Goal: Information Seeking & Learning: Learn about a topic

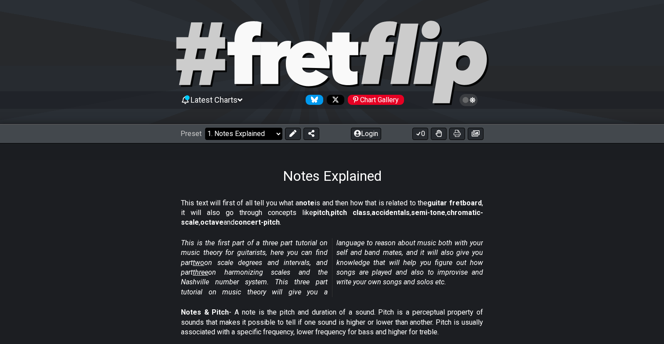
click at [269, 133] on select "Welcome to #fretflip! Initial Preset Custom Preset Minor Pentatonic Major Penta…" at bounding box center [243, 134] width 77 height 12
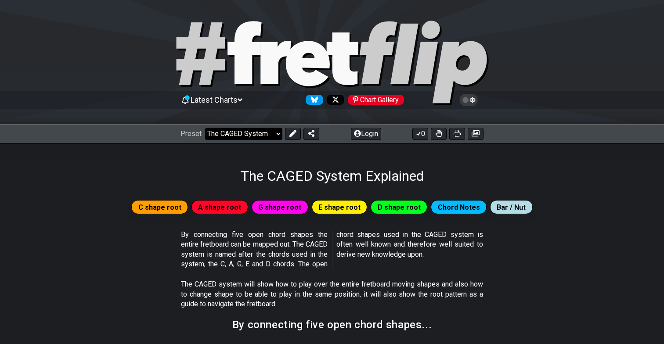
click at [267, 134] on select "Welcome to #fretflip! Initial Preset Custom Preset Minor Pentatonic Major Penta…" at bounding box center [243, 134] width 77 height 12
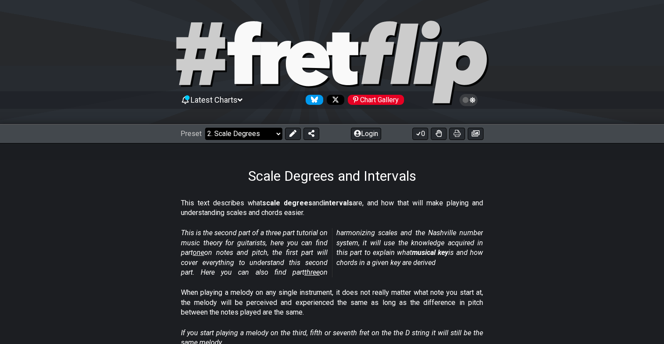
click at [268, 129] on select "Welcome to #fretflip! Initial Preset Custom Preset Minor Pentatonic Major Penta…" at bounding box center [243, 134] width 77 height 12
select select "/musical-notes-explained"
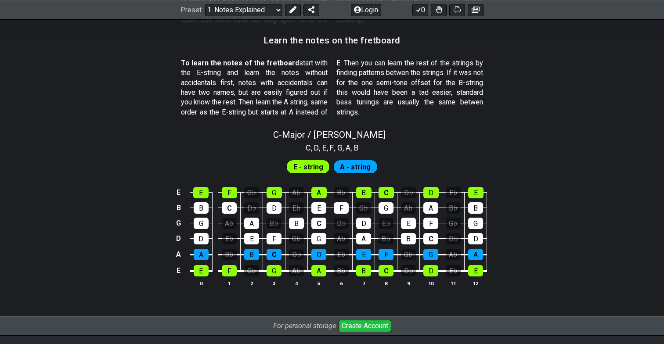
scroll to position [776, 0]
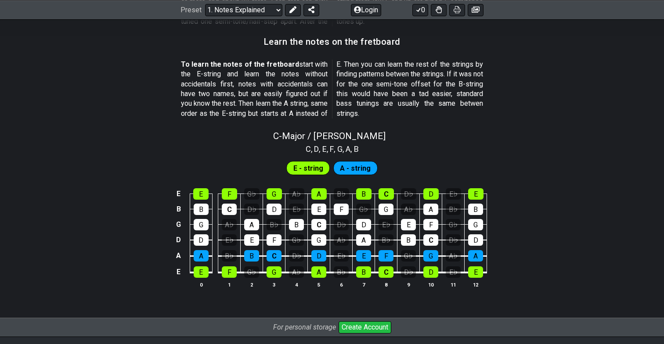
drag, startPoint x: 490, startPoint y: 53, endPoint x: 489, endPoint y: 31, distance: 21.6
click at [334, 91] on section "To learn the notes of the fretboard start with the E-string and learn the notes…" at bounding box center [332, 90] width 664 height 69
